Goal: Transaction & Acquisition: Purchase product/service

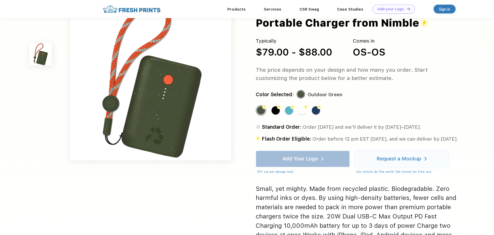
scroll to position [26, 0]
click at [275, 112] on div "Flash Color" at bounding box center [275, 110] width 8 height 8
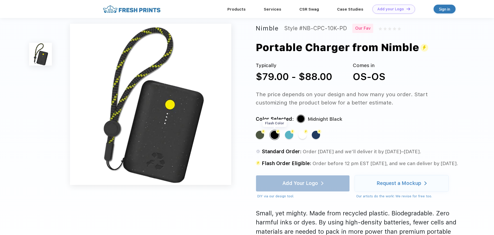
scroll to position [0, 0]
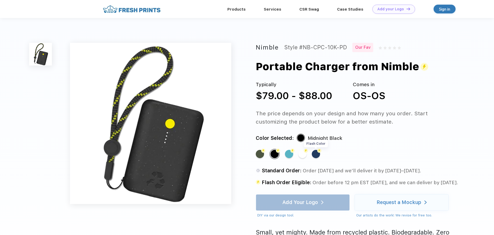
click at [317, 156] on div "Flash Color" at bounding box center [316, 154] width 8 height 8
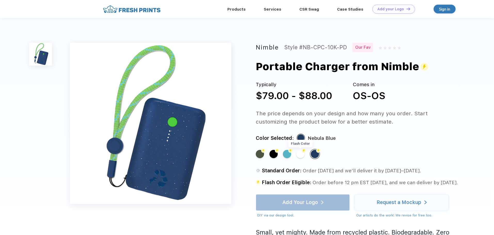
click at [298, 156] on div "Flash Color" at bounding box center [300, 154] width 8 height 8
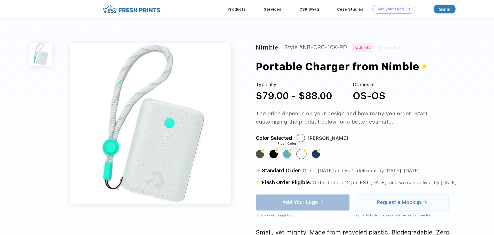
click at [285, 157] on div "Flash Color" at bounding box center [287, 154] width 8 height 8
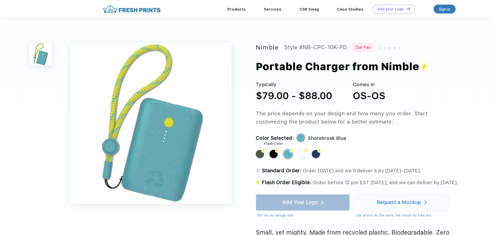
click at [273, 157] on div "Flash Color" at bounding box center [273, 154] width 8 height 8
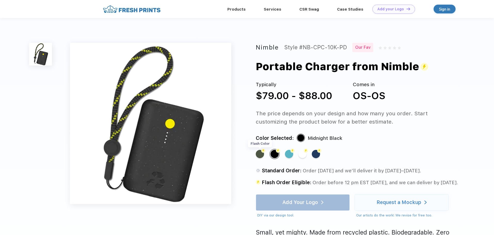
click at [262, 156] on div "Flash Color" at bounding box center [260, 154] width 8 height 8
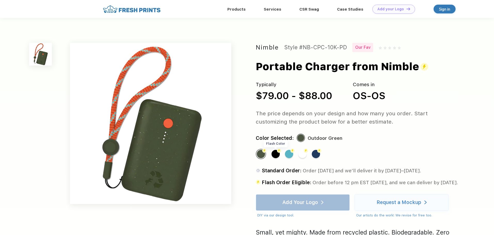
click at [275, 154] on div "Flash Color" at bounding box center [275, 154] width 8 height 8
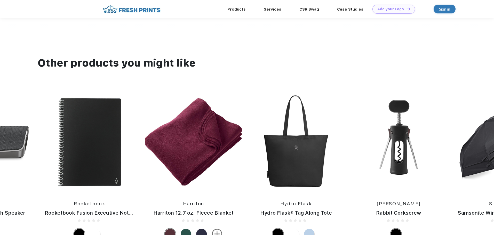
scroll to position [310, 0]
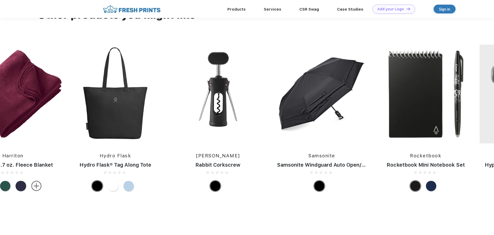
drag, startPoint x: 454, startPoint y: 138, endPoint x: 93, endPoint y: 136, distance: 361.4
click at [93, 136] on div "Manduka eKO® Yoga Mat 5mm Slowtide Slowtide® Quick-Dry Towel It's Go Time It's …" at bounding box center [460, 119] width 2307 height 149
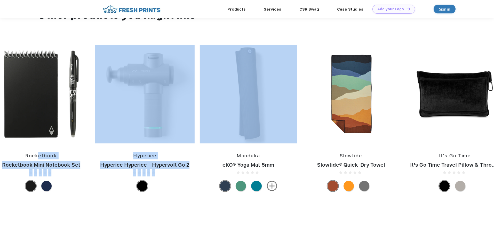
drag, startPoint x: 343, startPoint y: 153, endPoint x: 17, endPoint y: 151, distance: 326.5
click at [17, 151] on div "Manduka eKO® Yoga Mat 5mm Slowtide Slowtide® Quick-Dry Towel It's Go Time It's …" at bounding box center [75, 119] width 2307 height 149
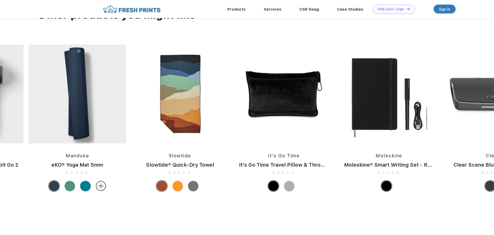
click at [196, 191] on div at bounding box center [193, 186] width 10 height 10
click at [193, 190] on div at bounding box center [192, 186] width 11 height 11
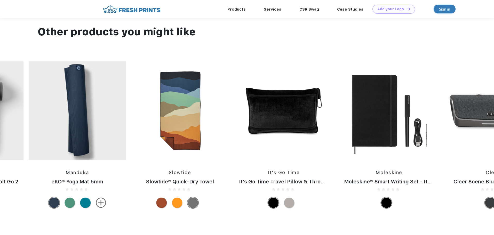
scroll to position [284, 0]
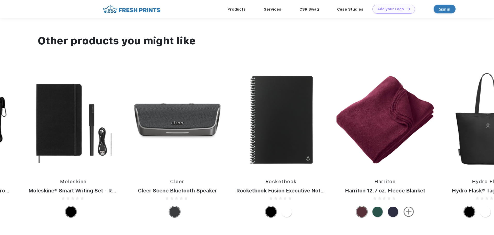
drag, startPoint x: 433, startPoint y: 160, endPoint x: -45, endPoint y: 149, distance: 478.3
click at [0, 149] on html "Products Services Printing Fulfillment CSR Swag BIPOC-Owned Brands Women-Owned …" at bounding box center [247, 72] width 494 height 712
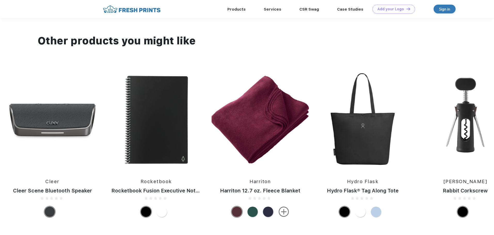
drag, startPoint x: 425, startPoint y: 147, endPoint x: 115, endPoint y: 160, distance: 310.8
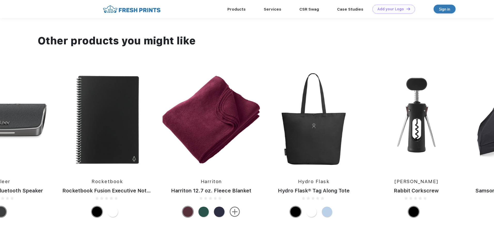
drag, startPoint x: 408, startPoint y: 151, endPoint x: 128, endPoint y: 161, distance: 280.0
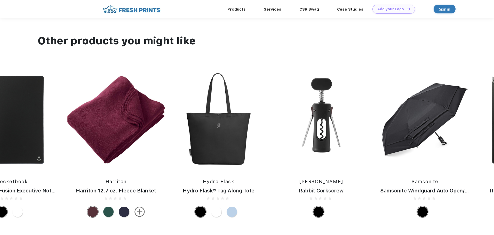
drag, startPoint x: 94, startPoint y: 150, endPoint x: 389, endPoint y: 148, distance: 295.6
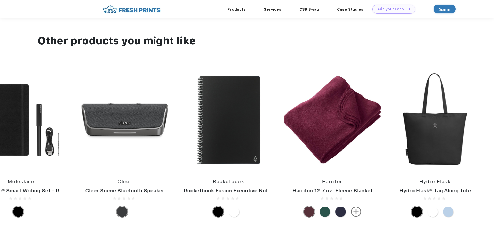
drag, startPoint x: 103, startPoint y: 140, endPoint x: 170, endPoint y: 150, distance: 68.5
click at [170, 150] on img at bounding box center [124, 119] width 97 height 99
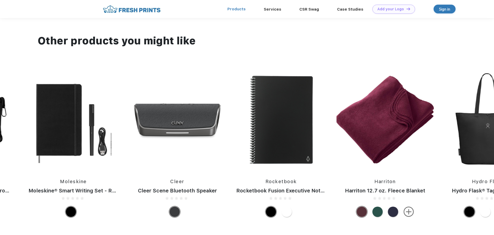
click at [239, 9] on link "Products" at bounding box center [236, 9] width 18 height 5
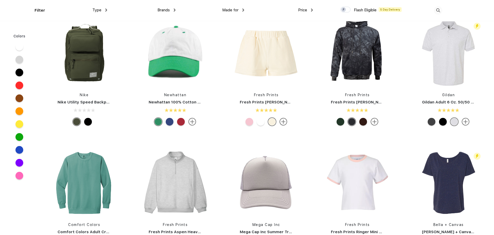
scroll to position [1362, 0]
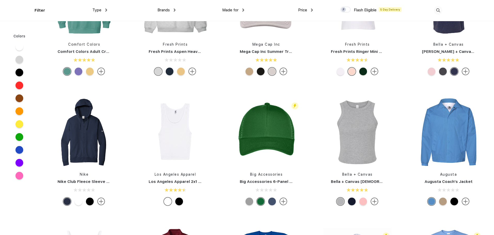
click at [20, 74] on div at bounding box center [19, 73] width 8 height 8
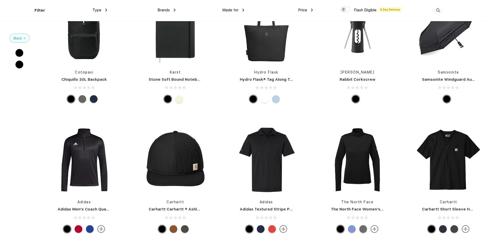
scroll to position [4713, 0]
